Goal: Task Accomplishment & Management: Manage account settings

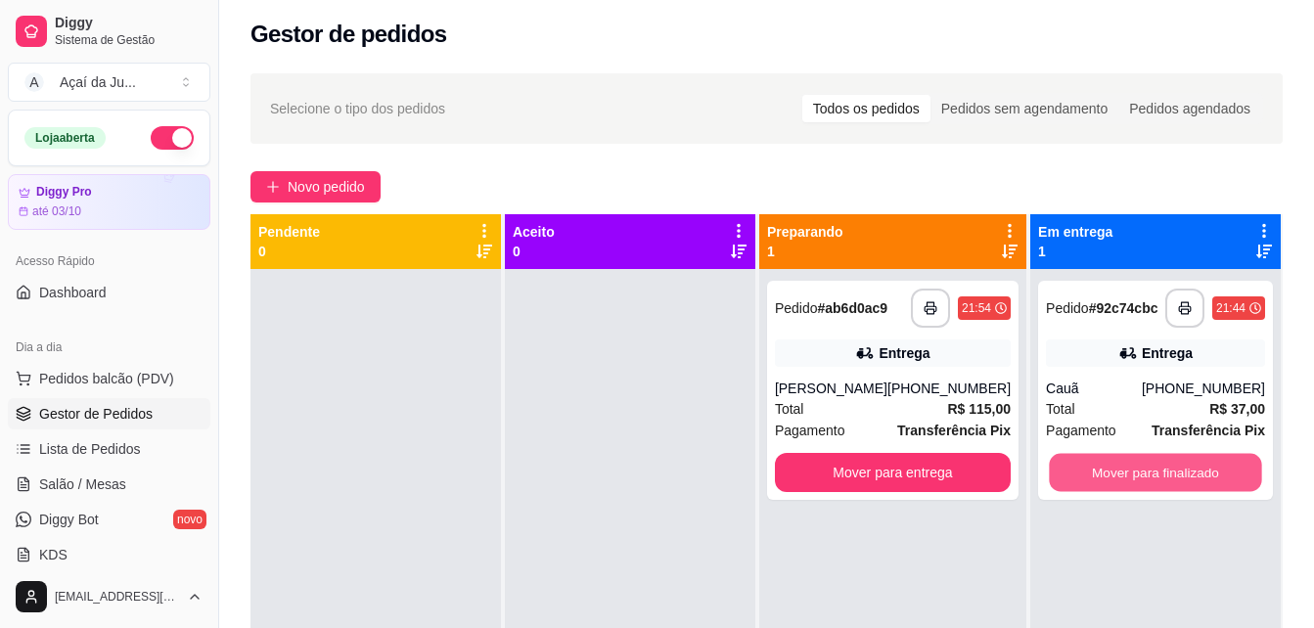
click at [1124, 461] on button "Mover para finalizado" at bounding box center [1155, 473] width 212 height 38
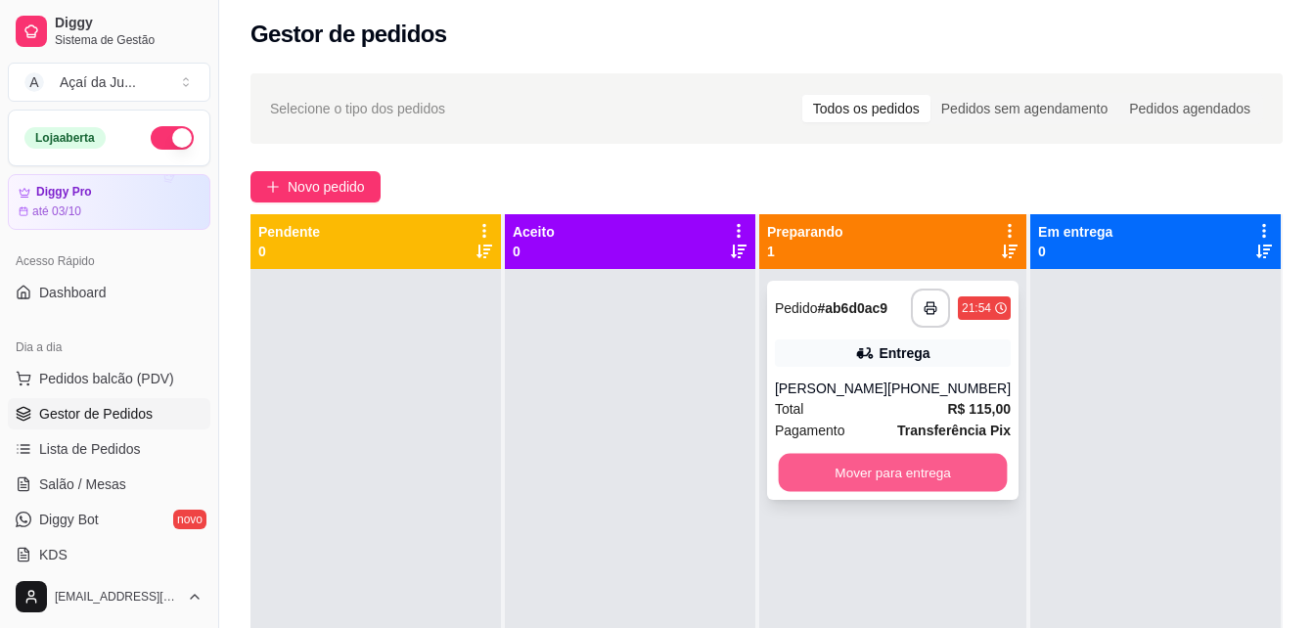
click at [834, 485] on button "Mover para entrega" at bounding box center [892, 473] width 229 height 38
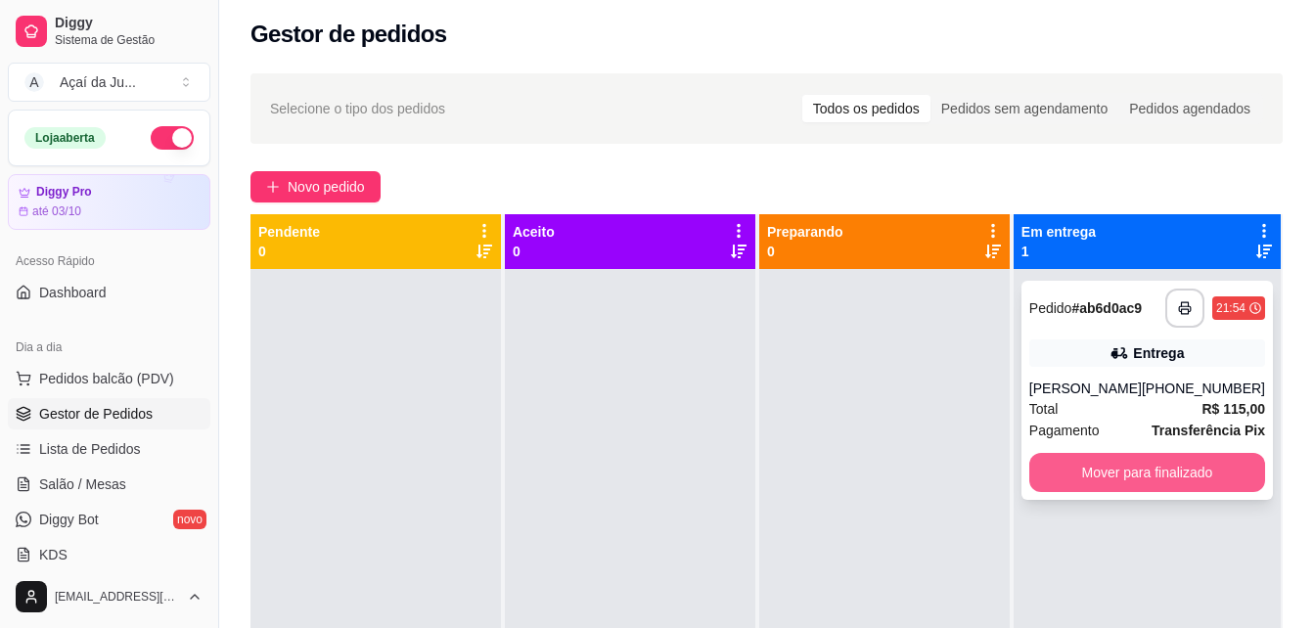
click at [1096, 480] on button "Mover para finalizado" at bounding box center [1147, 472] width 236 height 39
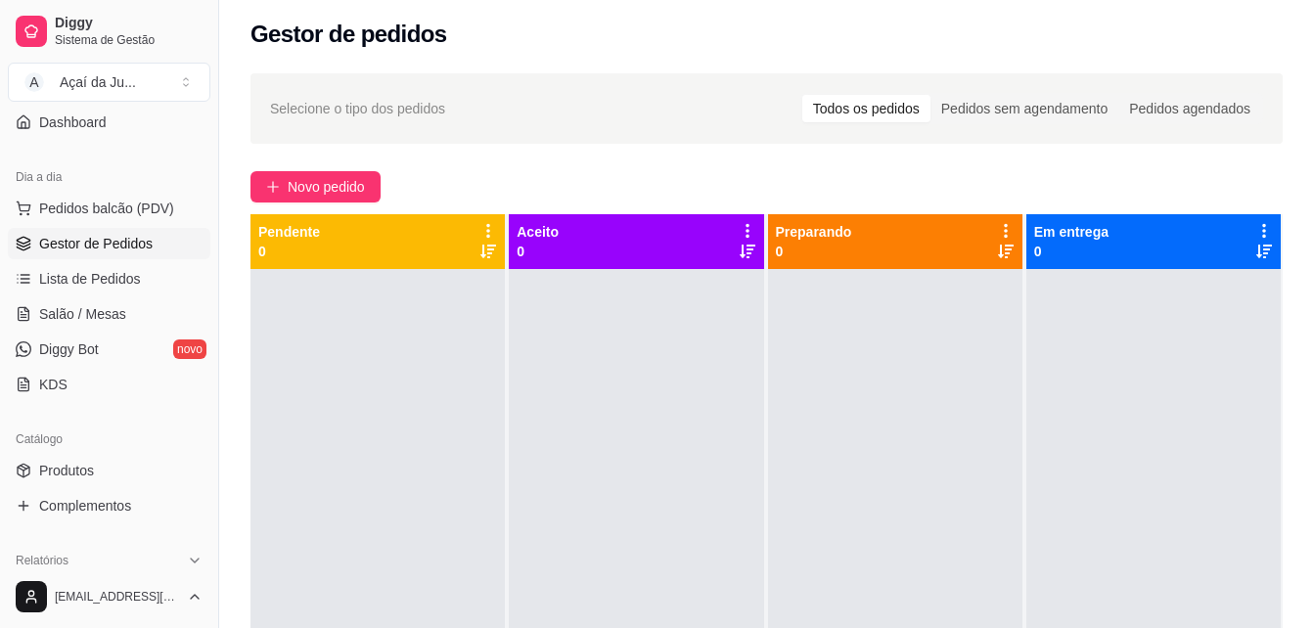
scroll to position [293, 0]
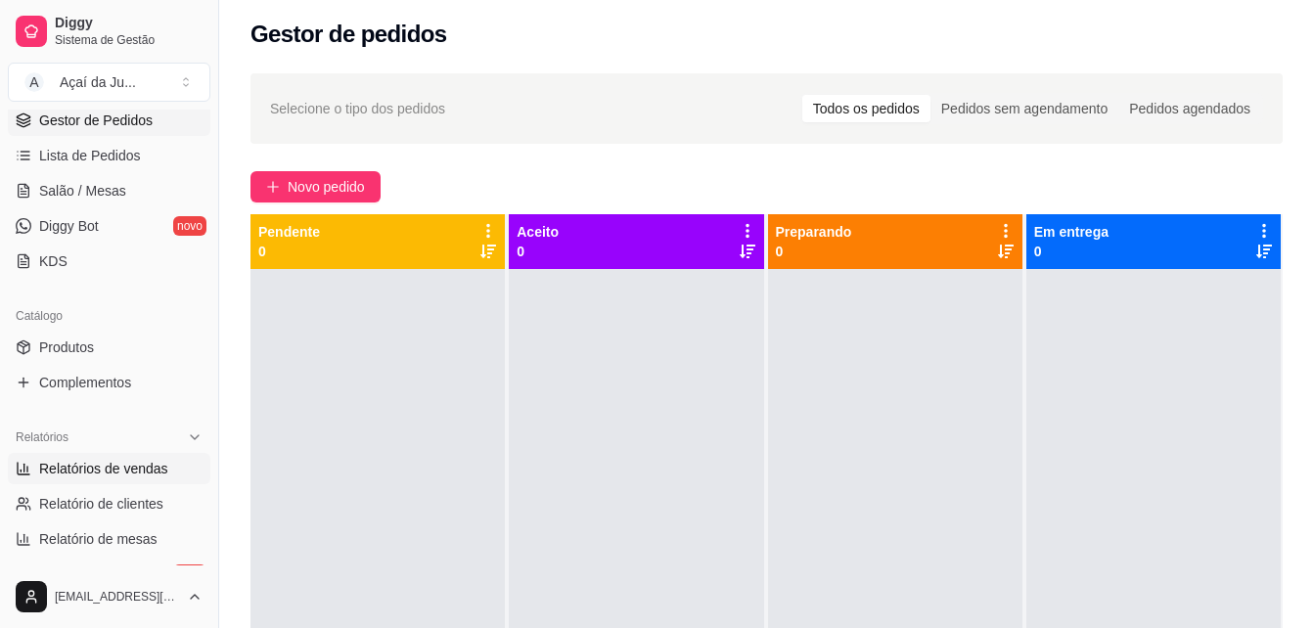
click at [56, 468] on span "Relatórios de vendas" at bounding box center [103, 469] width 129 height 20
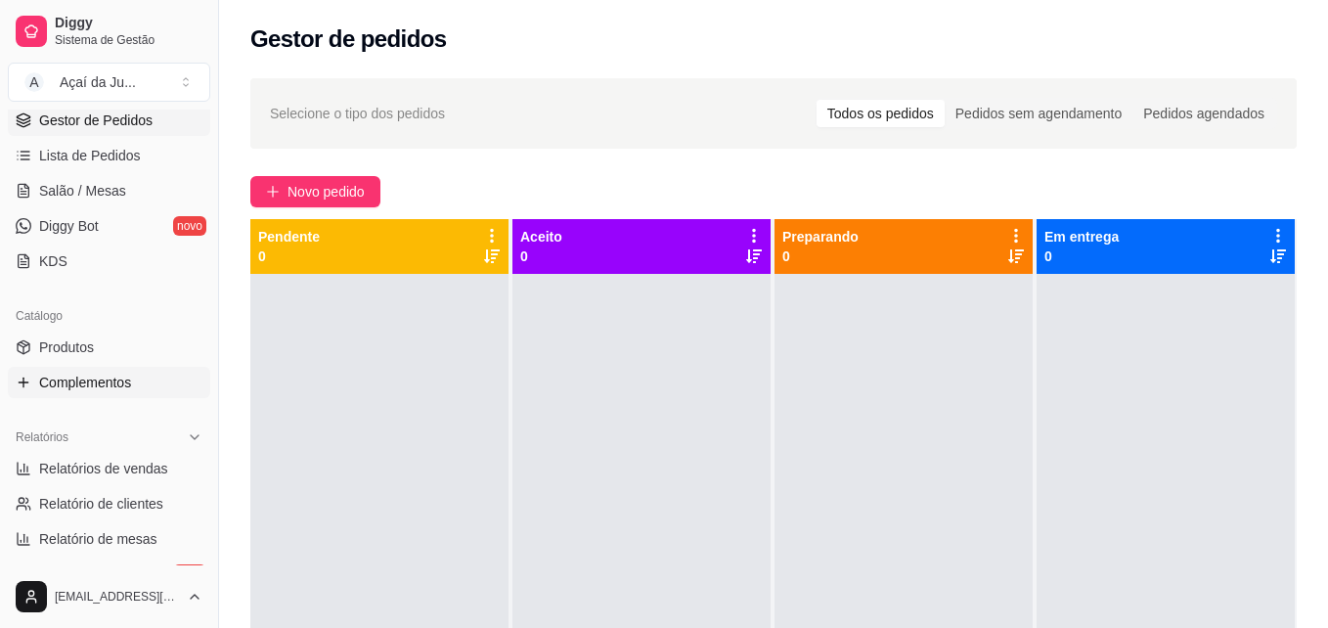
select select "ALL"
select select "0"
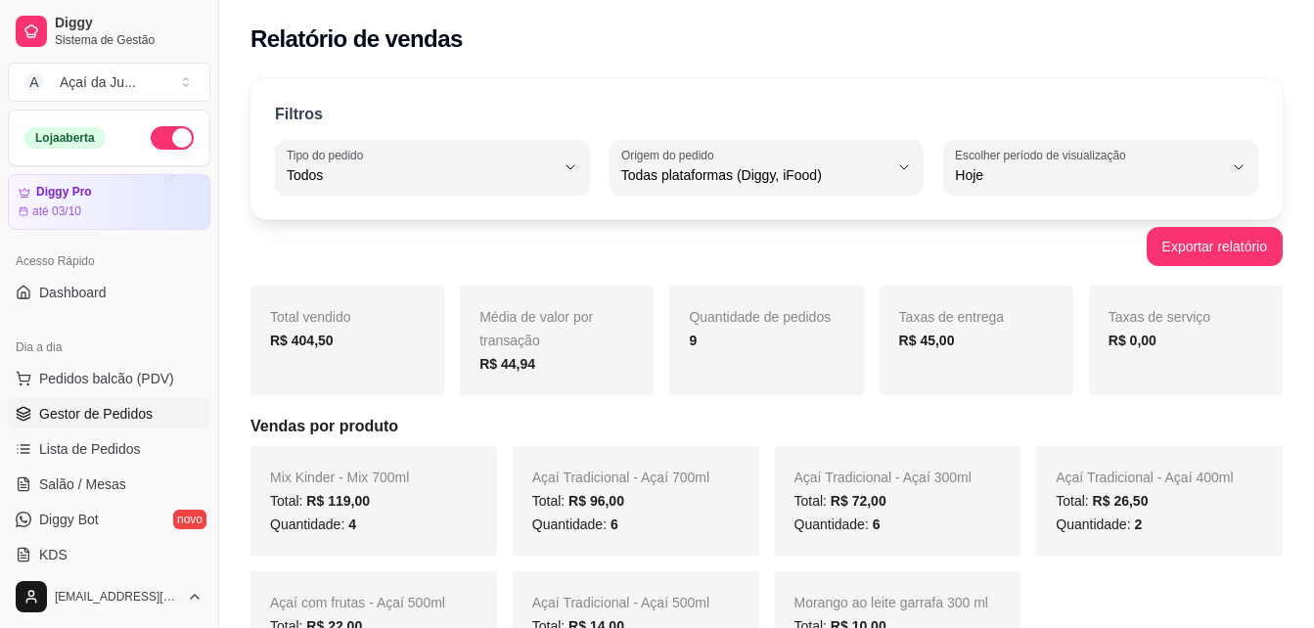
click at [98, 423] on span "Gestor de Pedidos" at bounding box center [95, 414] width 113 height 20
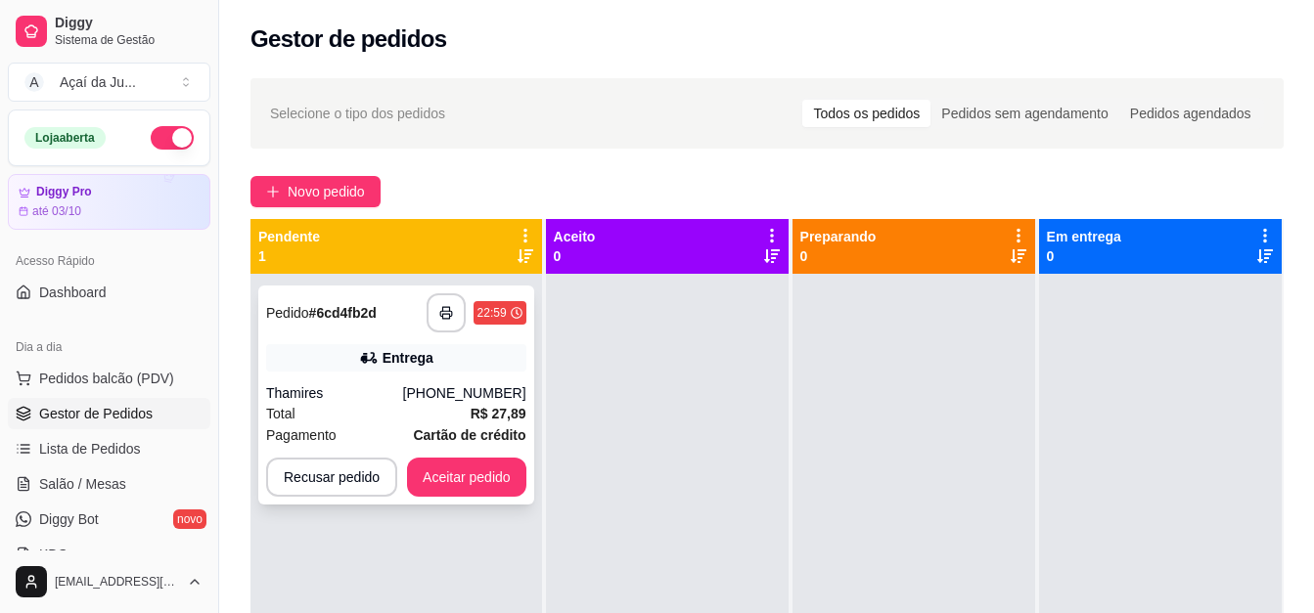
click at [313, 356] on div "Entrega" at bounding box center [396, 357] width 260 height 27
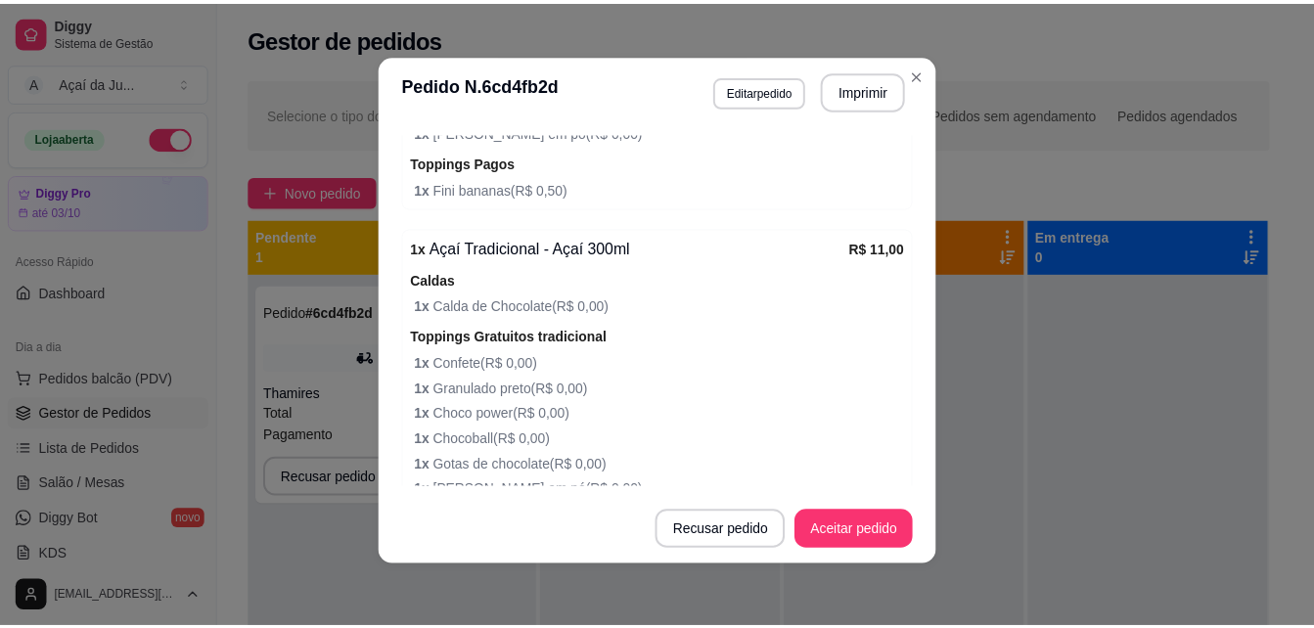
scroll to position [1112, 0]
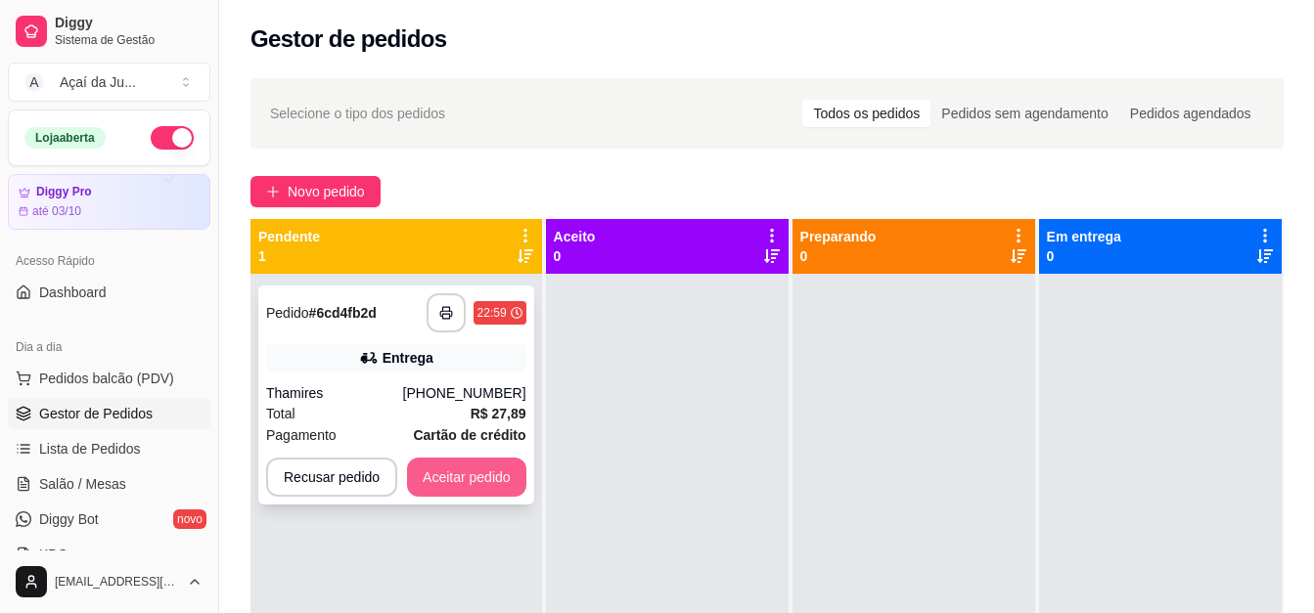
click at [461, 474] on button "Aceitar pedido" at bounding box center [466, 477] width 119 height 39
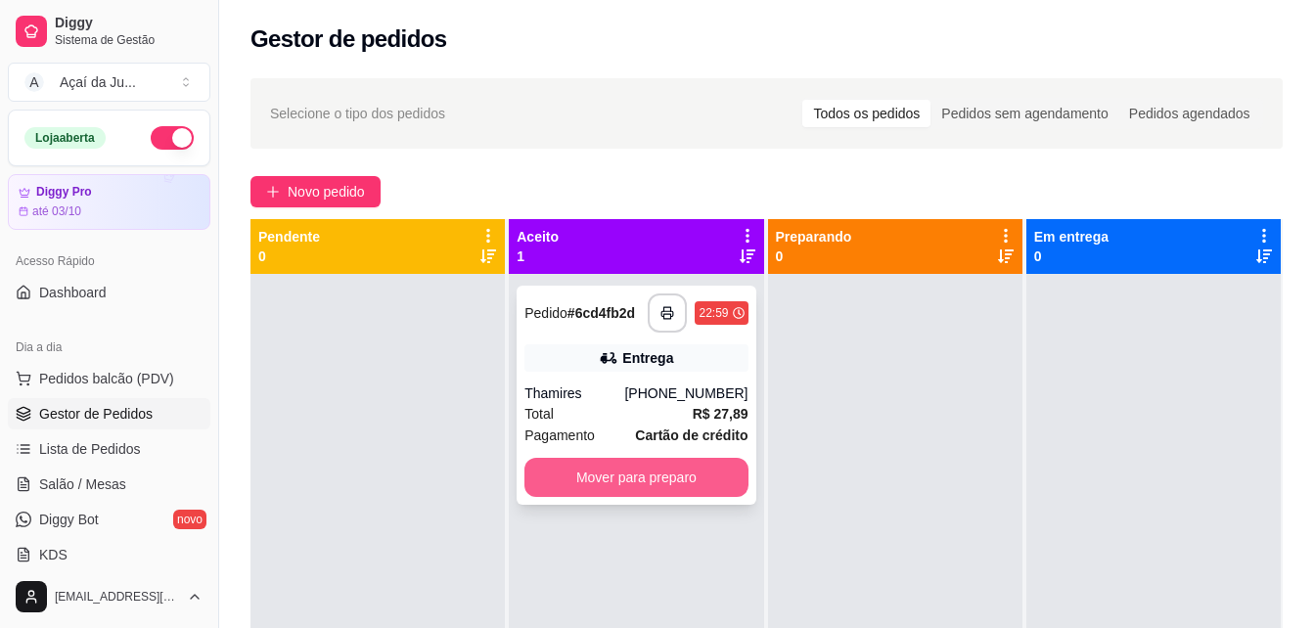
click at [641, 471] on button "Mover para preparo" at bounding box center [635, 477] width 223 height 39
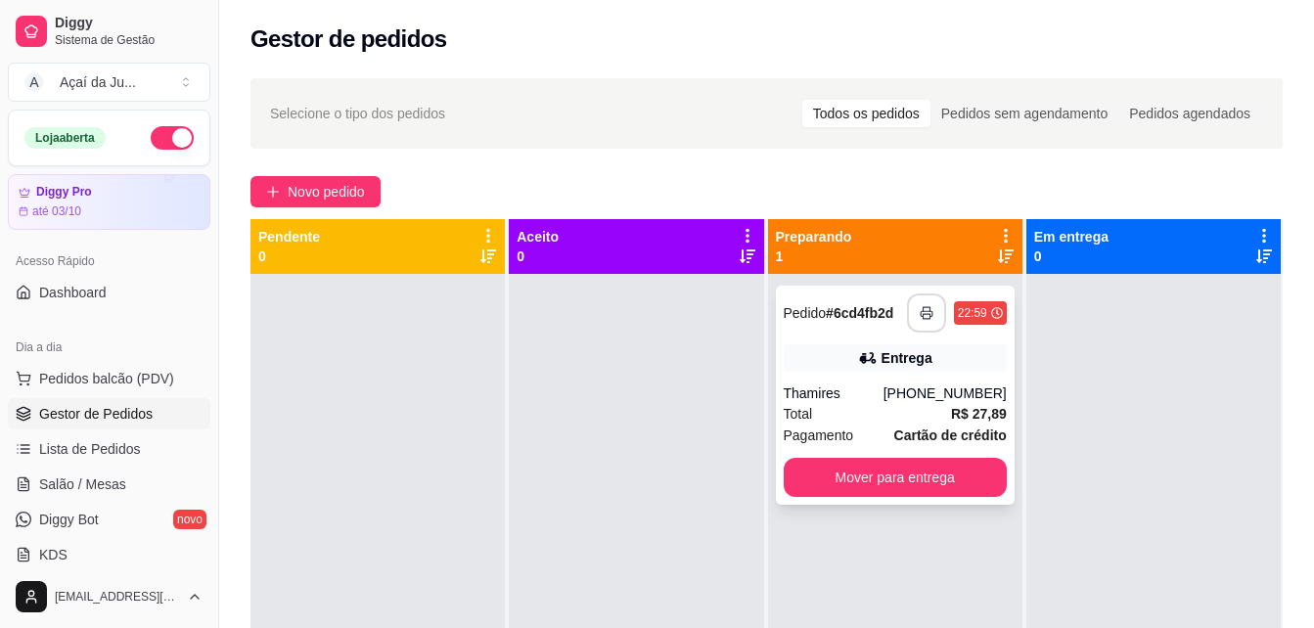
click at [916, 305] on button "button" at bounding box center [926, 312] width 39 height 39
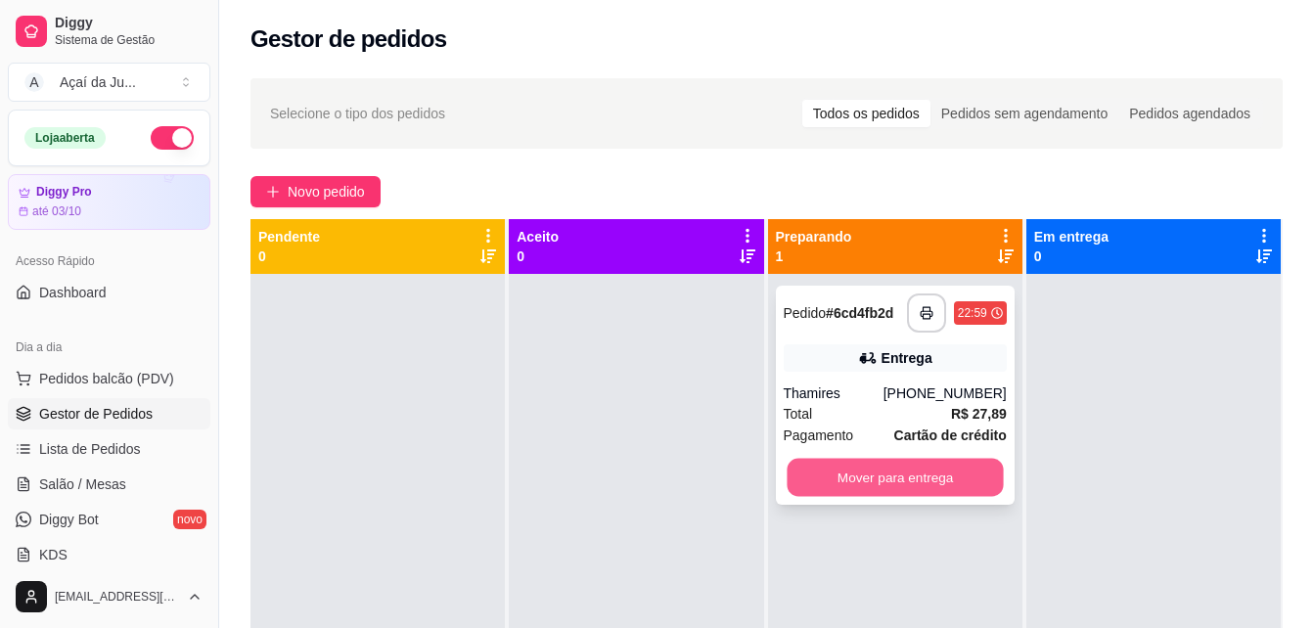
click at [856, 482] on button "Mover para entrega" at bounding box center [894, 478] width 216 height 38
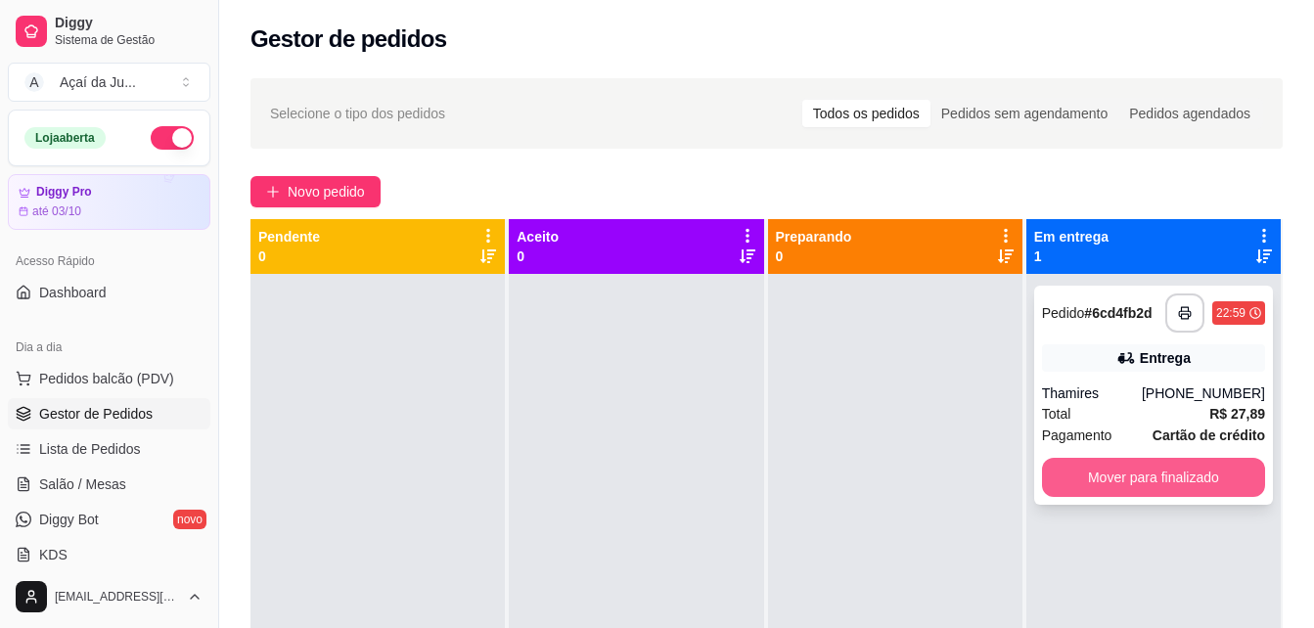
click at [1100, 474] on button "Mover para finalizado" at bounding box center [1153, 477] width 223 height 39
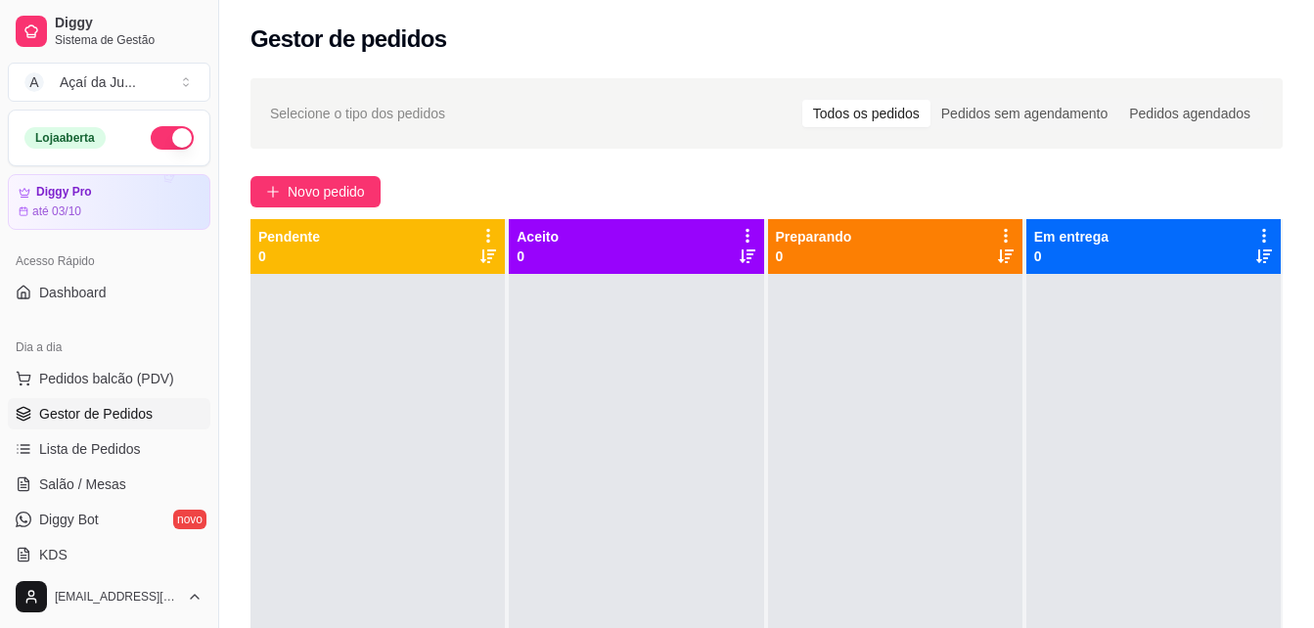
drag, startPoint x: 107, startPoint y: 227, endPoint x: 107, endPoint y: 256, distance: 29.3
drag, startPoint x: 107, startPoint y: 256, endPoint x: 788, endPoint y: 404, distance: 697.6
click at [788, 404] on div at bounding box center [895, 588] width 254 height 628
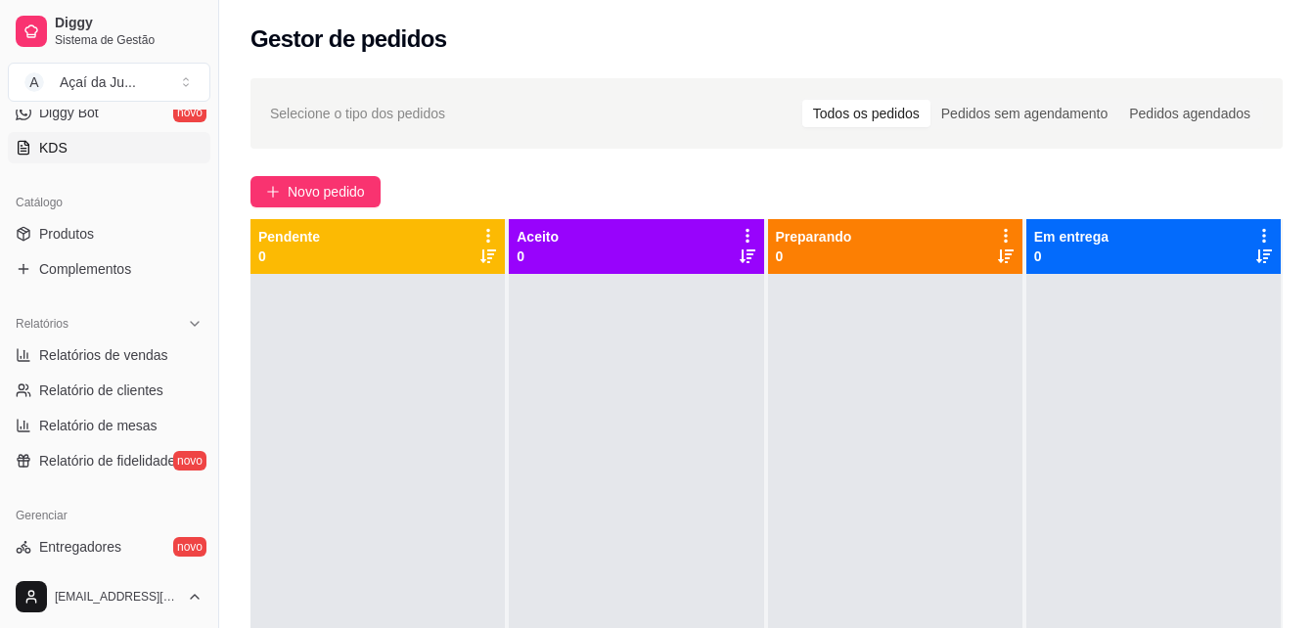
scroll to position [489, 0]
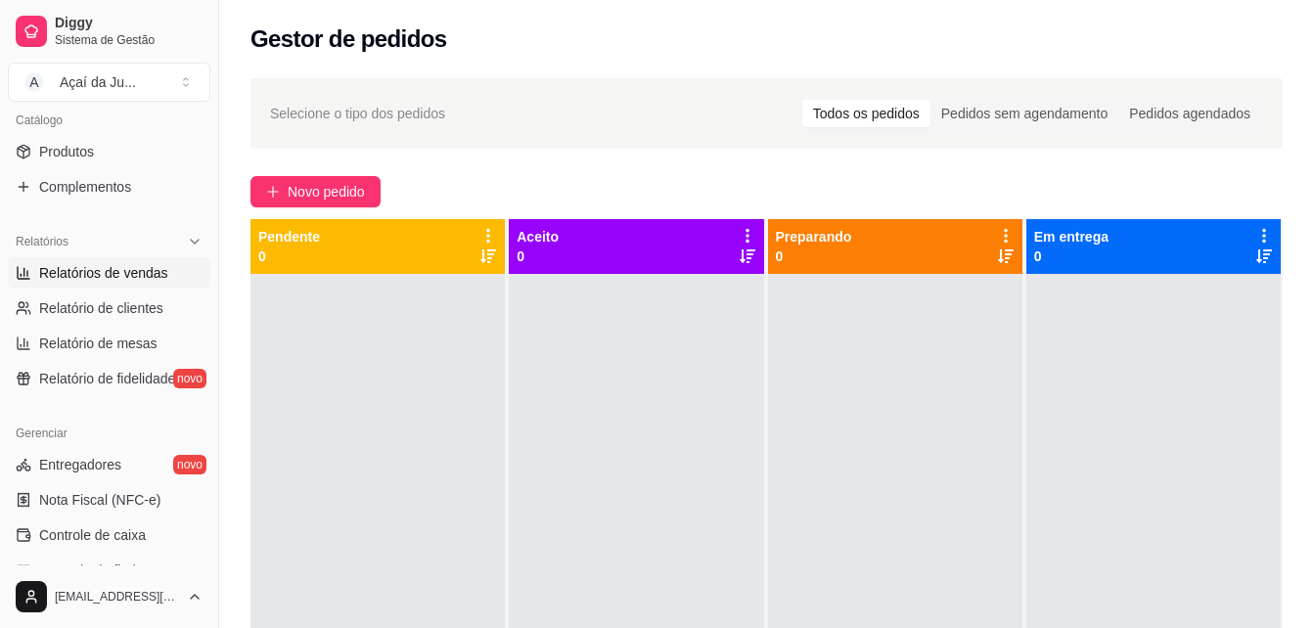
click at [104, 275] on span "Relatórios de vendas" at bounding box center [103, 273] width 129 height 20
select select "ALL"
select select "0"
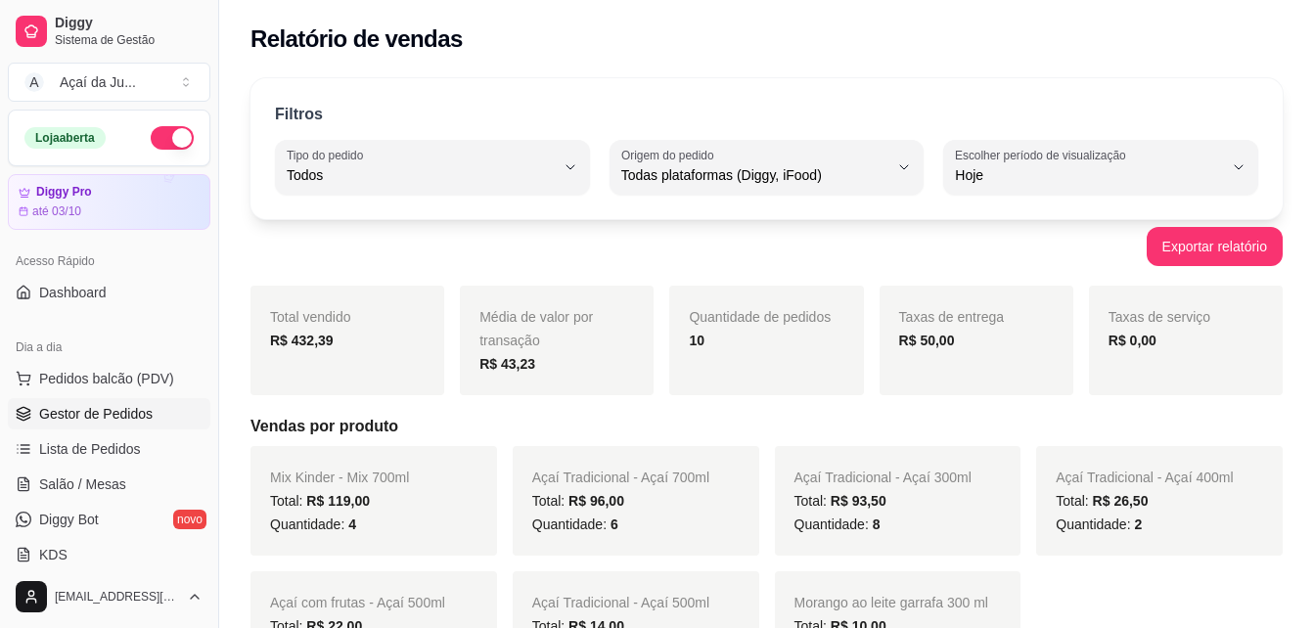
click at [130, 417] on span "Gestor de Pedidos" at bounding box center [95, 414] width 113 height 20
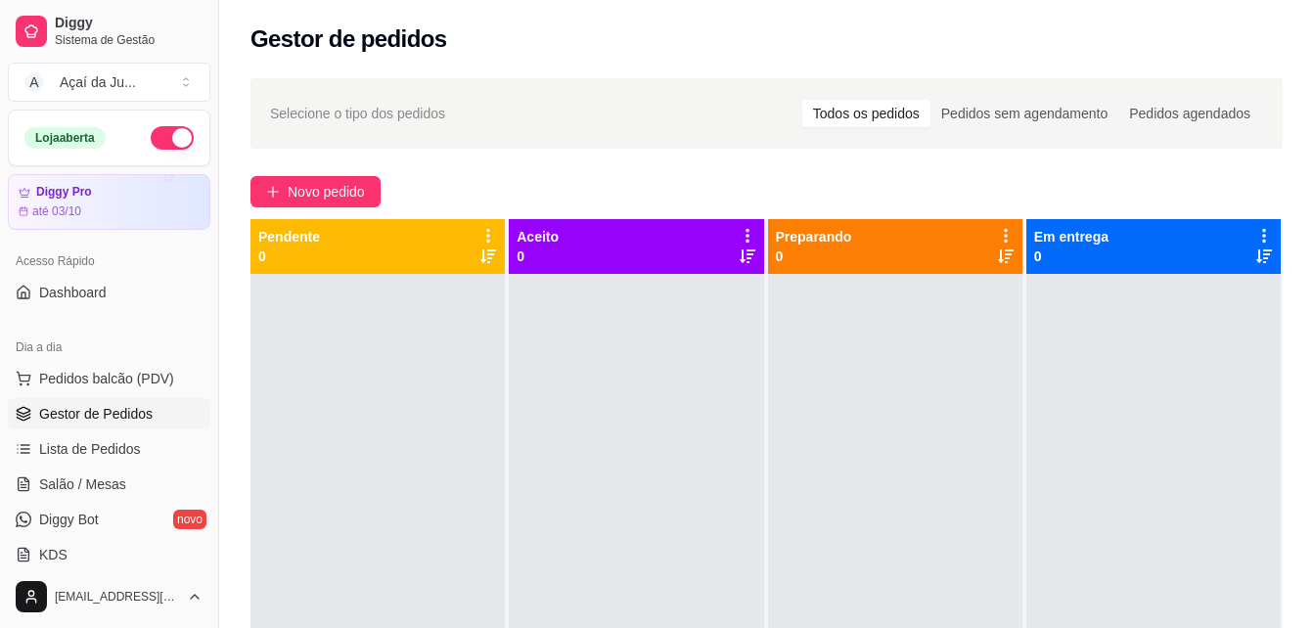
click at [158, 142] on button "button" at bounding box center [172, 137] width 43 height 23
